Goal: Find specific page/section: Find specific page/section

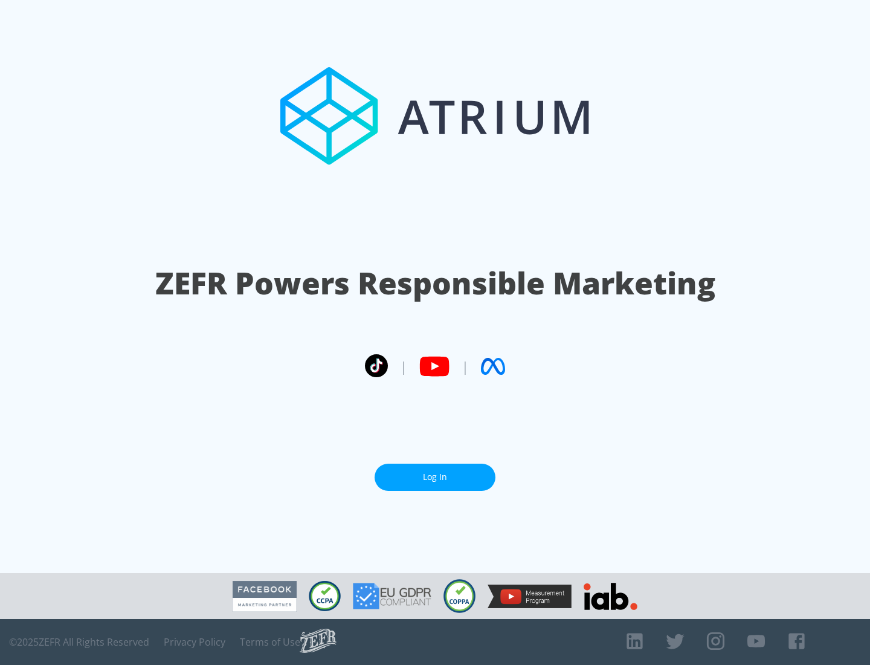
click at [435, 477] on link "Log In" at bounding box center [435, 476] width 121 height 27
